Goal: Communication & Community: Answer question/provide support

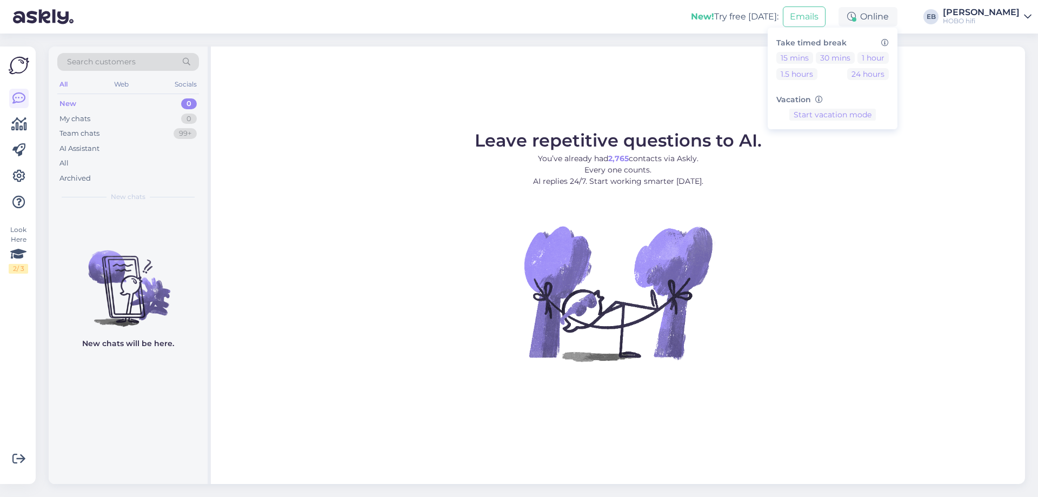
click at [850, 220] on figure "Leave repetitive questions to AI. You’ve already had 2,765 contacts via Askly. …" at bounding box center [618, 261] width 795 height 258
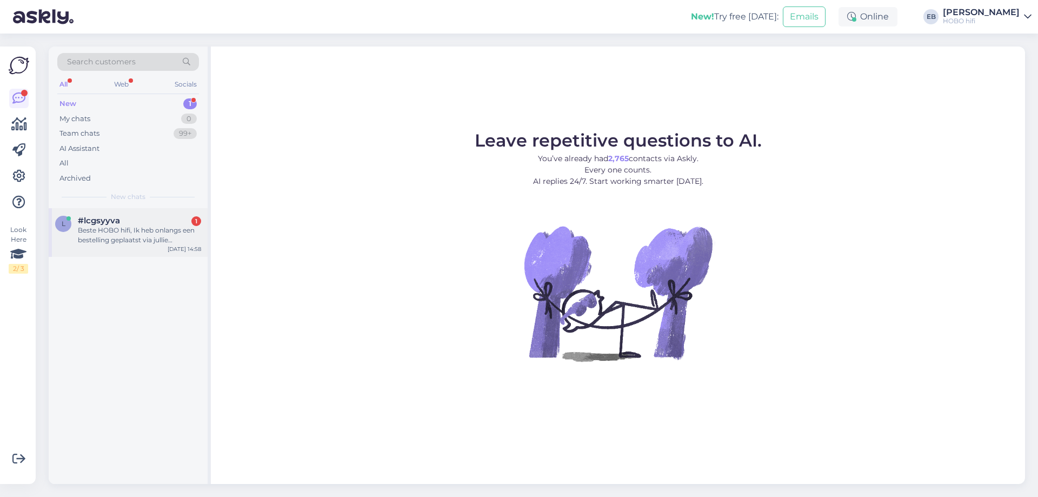
click at [162, 231] on div "Beste HOBO hifi, Ik heb onlangs een bestelling geplaatst via jullie webshop, ma…" at bounding box center [139, 234] width 123 height 19
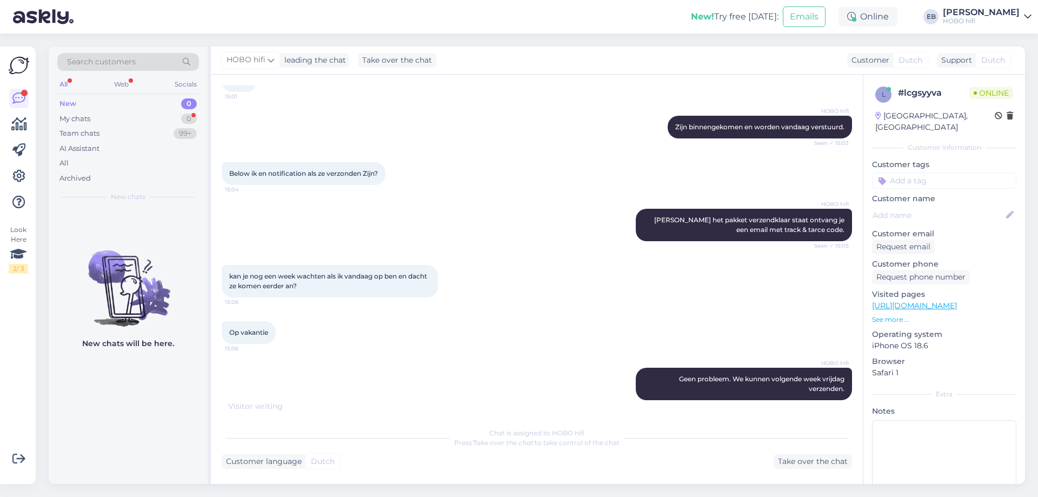
scroll to position [525, 0]
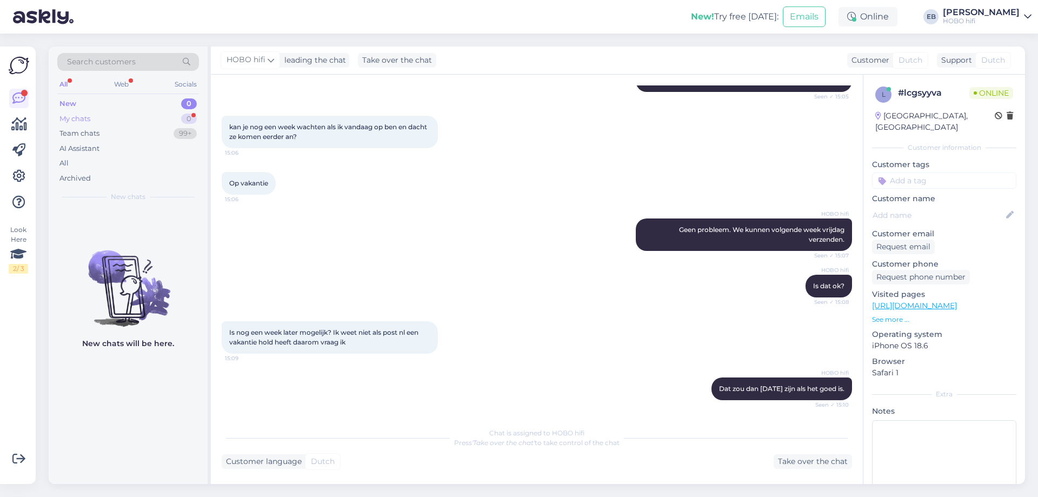
click at [82, 114] on div "My chats" at bounding box center [74, 119] width 31 height 11
click at [74, 159] on div "All" at bounding box center [128, 163] width 142 height 15
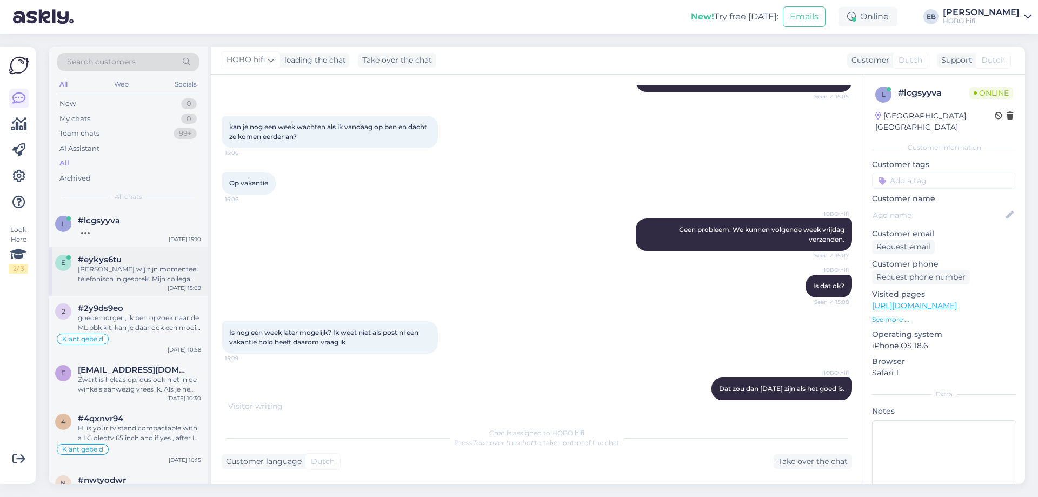
click at [129, 275] on div "[PERSON_NAME] wij zijn momenteel telefonisch in gesprek. Mijn collega helpt je …" at bounding box center [139, 273] width 123 height 19
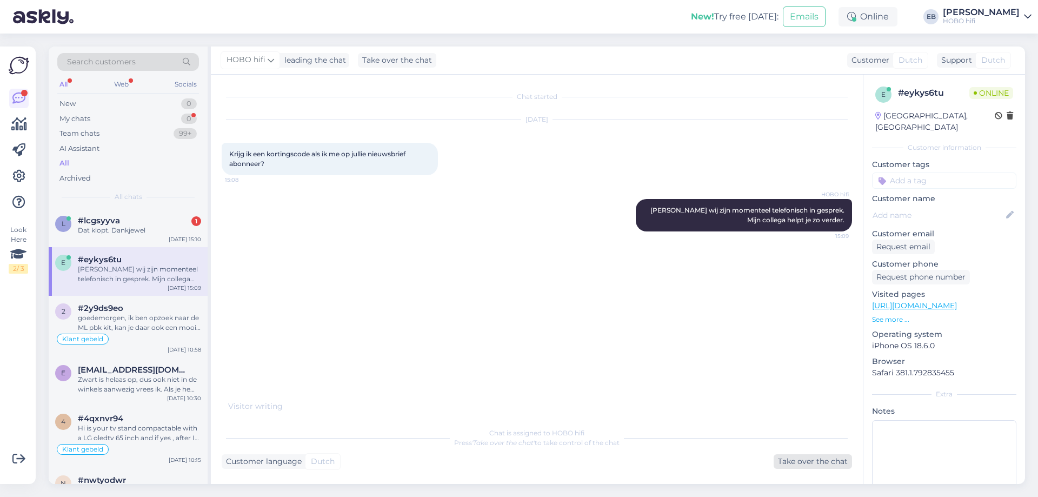
click at [802, 460] on div "Take over the chat" at bounding box center [813, 461] width 78 height 15
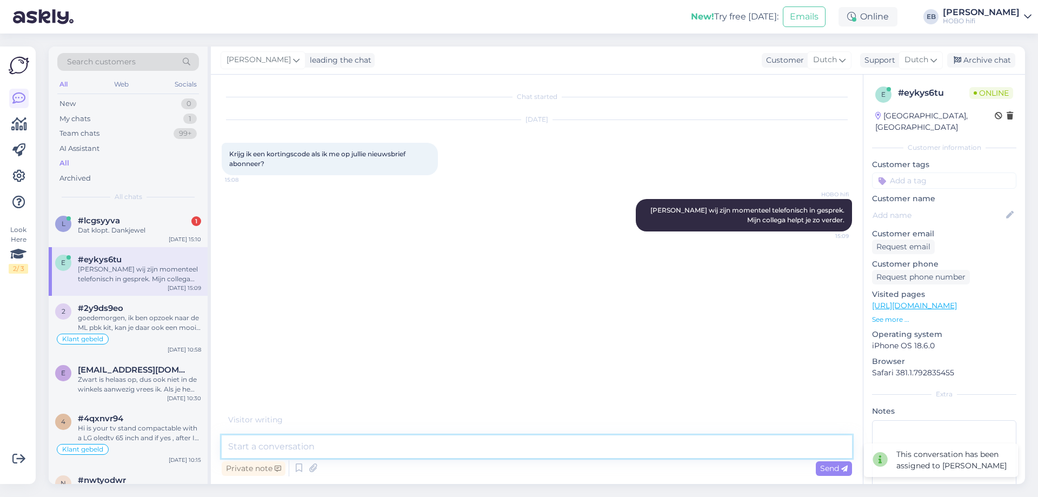
click at [330, 437] on textarea at bounding box center [537, 446] width 630 height 23
type textarea "Goedemiddag"
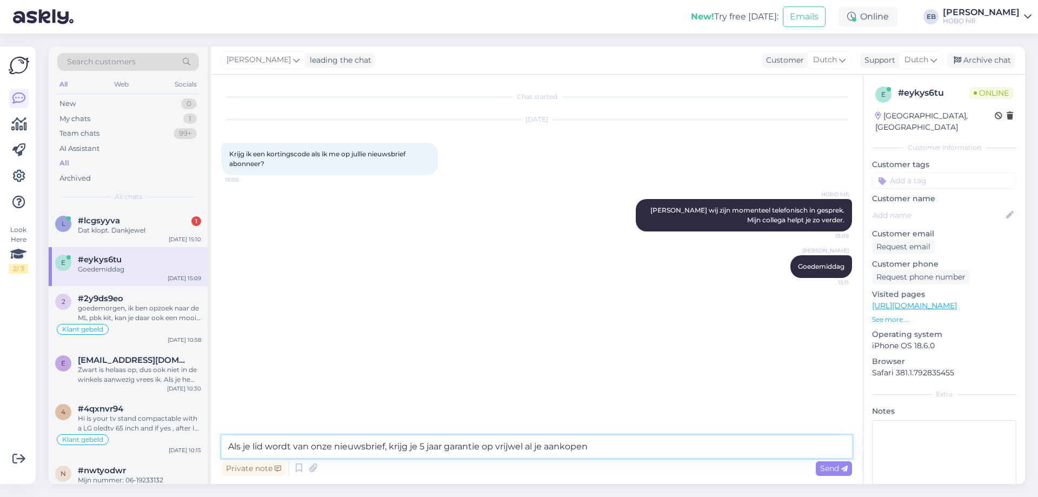
type textarea "Als je lid wordt van onze nieuwsbrief, krijg je 5 jaar garantie op vrijwel al j…"
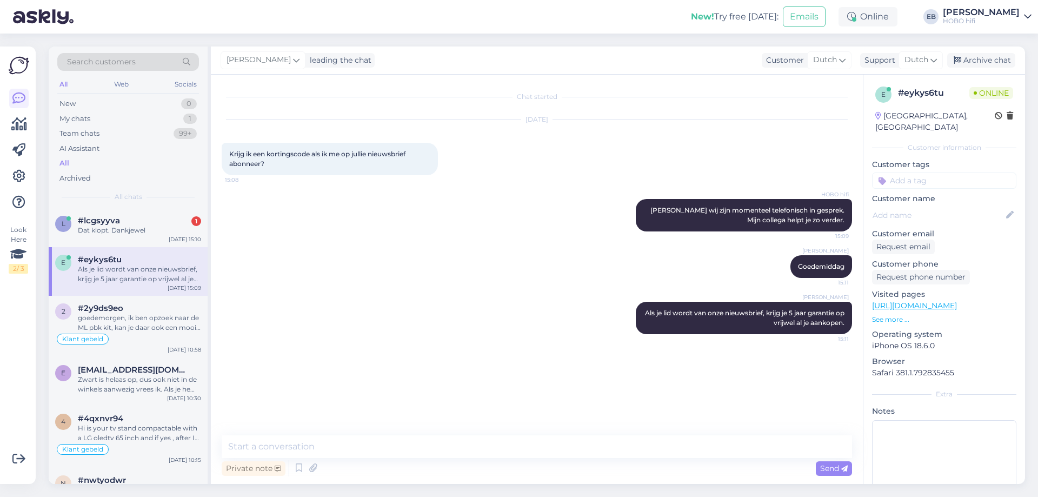
click at [889, 324] on div "e # eykys6tu Online [GEOGRAPHIC_DATA], [GEOGRAPHIC_DATA] Customer information C…" at bounding box center [944, 304] width 162 height 459
click at [887, 319] on p "See more ..." at bounding box center [944, 320] width 144 height 10
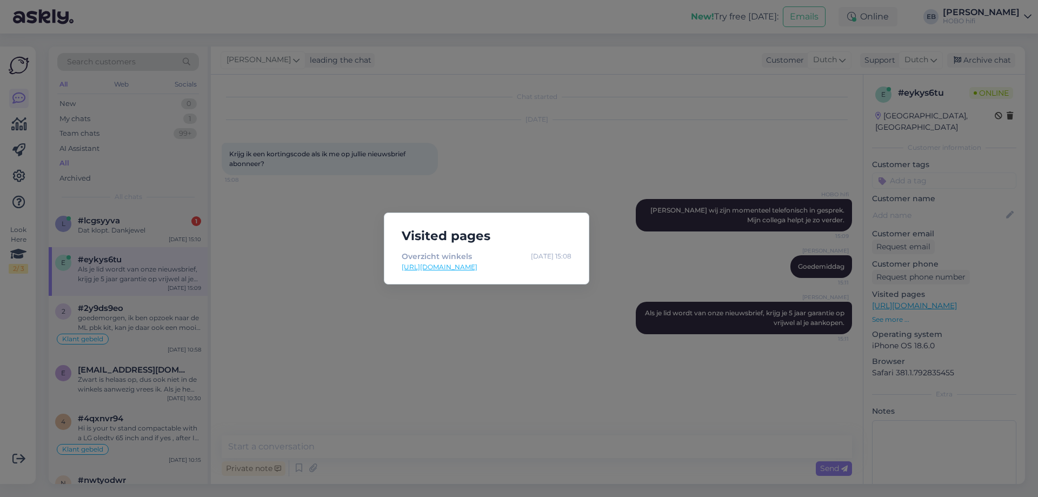
click at [641, 387] on div "Visited pages Overzicht winkels [DATE] 15:08 [URL][DOMAIN_NAME]" at bounding box center [519, 248] width 1038 height 497
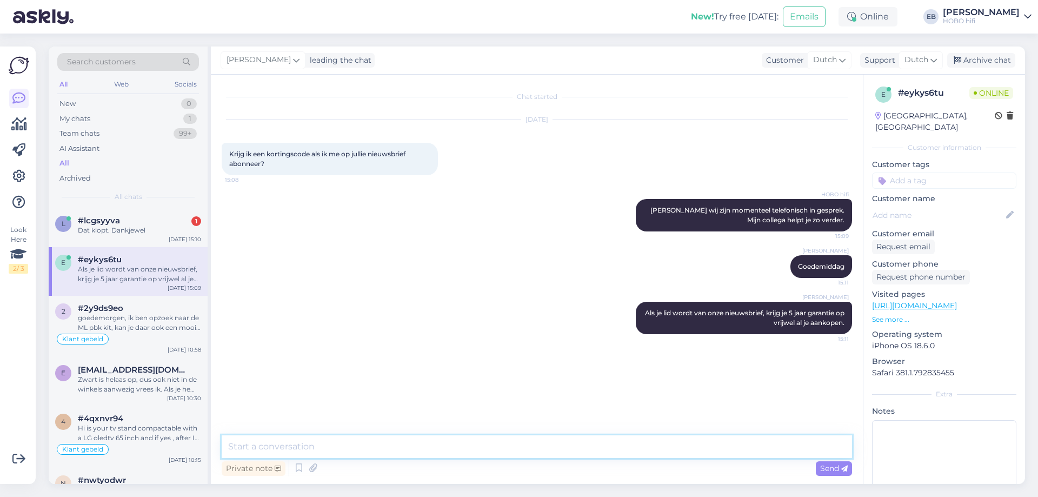
click at [308, 447] on textarea at bounding box center [537, 446] width 630 height 23
type textarea "Wat zou je willen bestellen?"
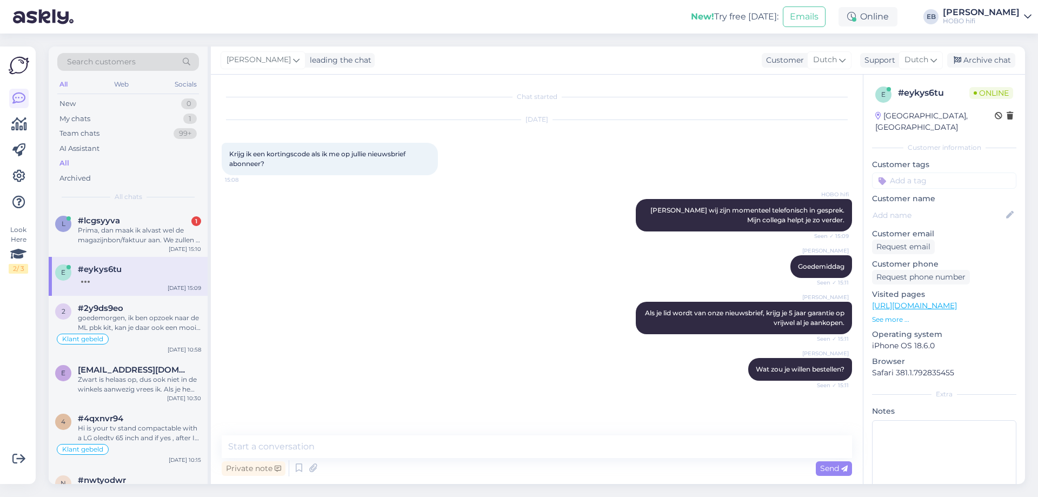
scroll to position [14, 0]
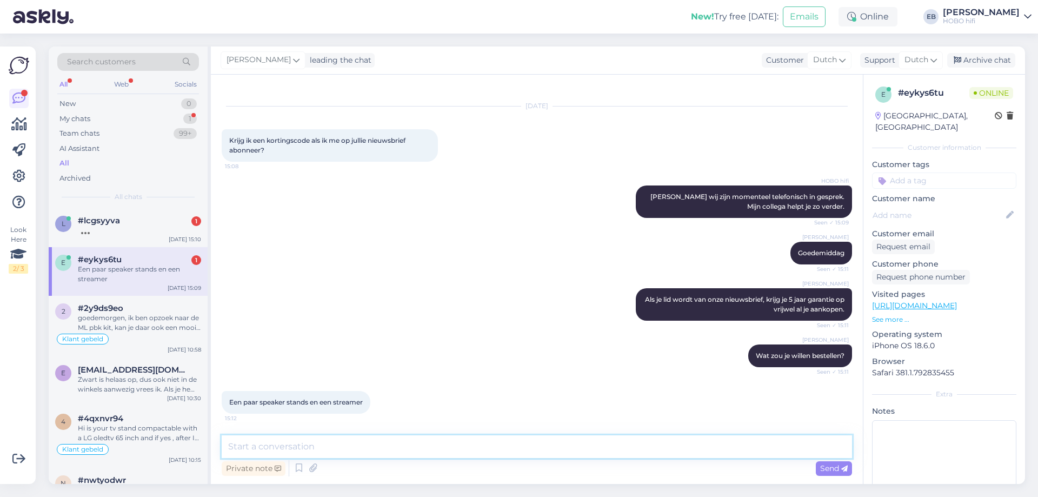
click at [334, 444] on textarea at bounding box center [537, 446] width 630 height 23
type textarea "Als je mij je nummer geeft, help ik je met een extra korting"
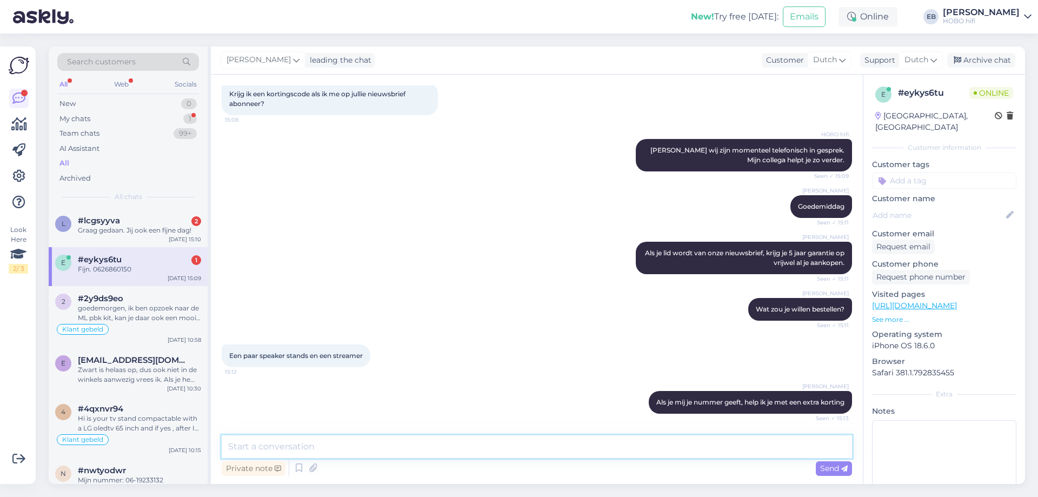
scroll to position [106, 0]
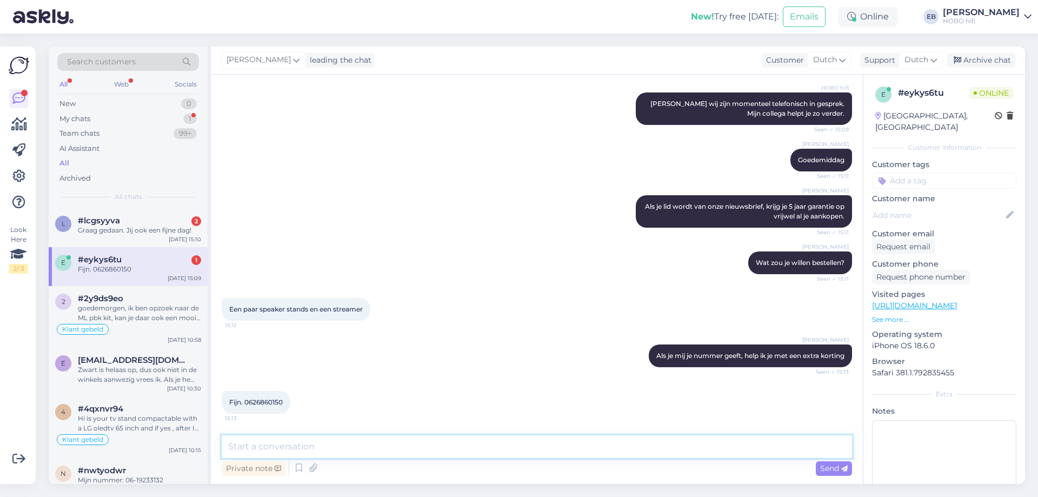
click at [373, 439] on textarea at bounding box center [537, 446] width 630 height 23
type textarea "Ik bel je meteen even"
